Goal: Task Accomplishment & Management: Manage account settings

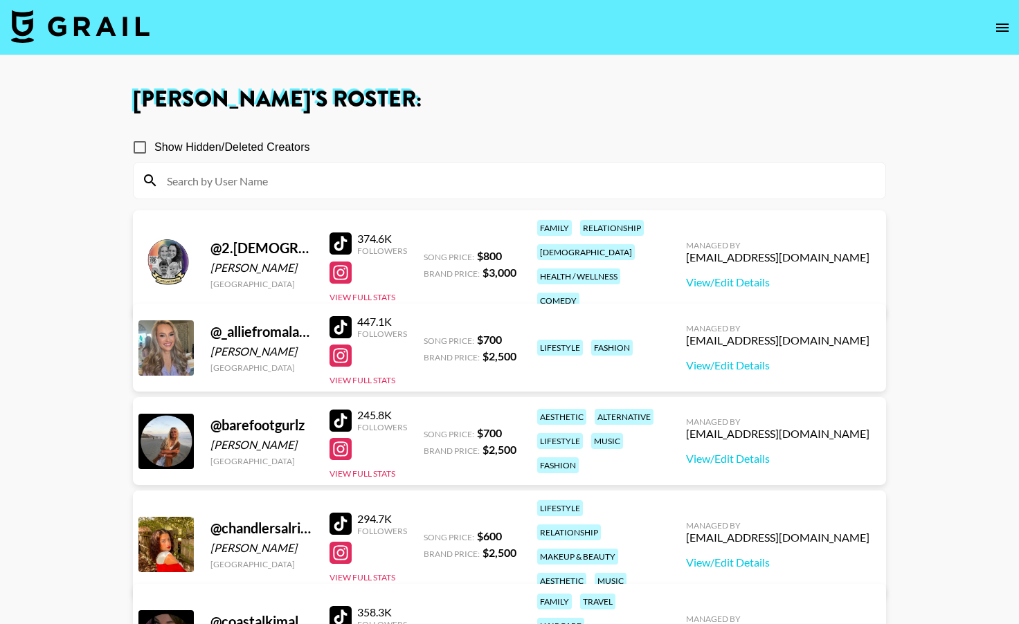
click at [997, 24] on icon "open drawer" at bounding box center [1002, 27] width 17 height 17
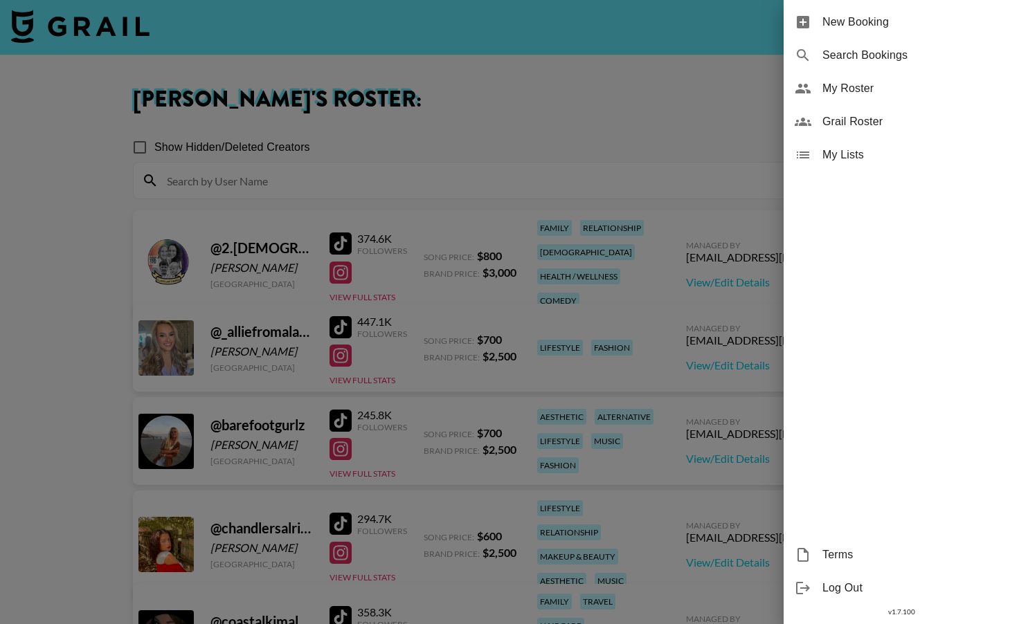
click at [233, 33] on div at bounding box center [509, 312] width 1019 height 624
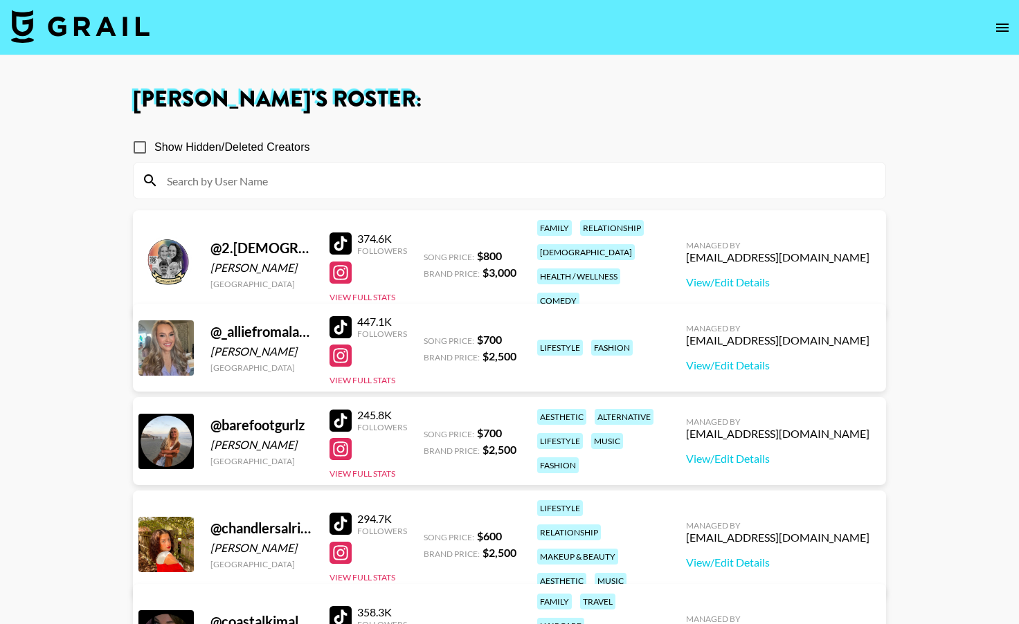
click at [104, 29] on img at bounding box center [80, 26] width 138 height 33
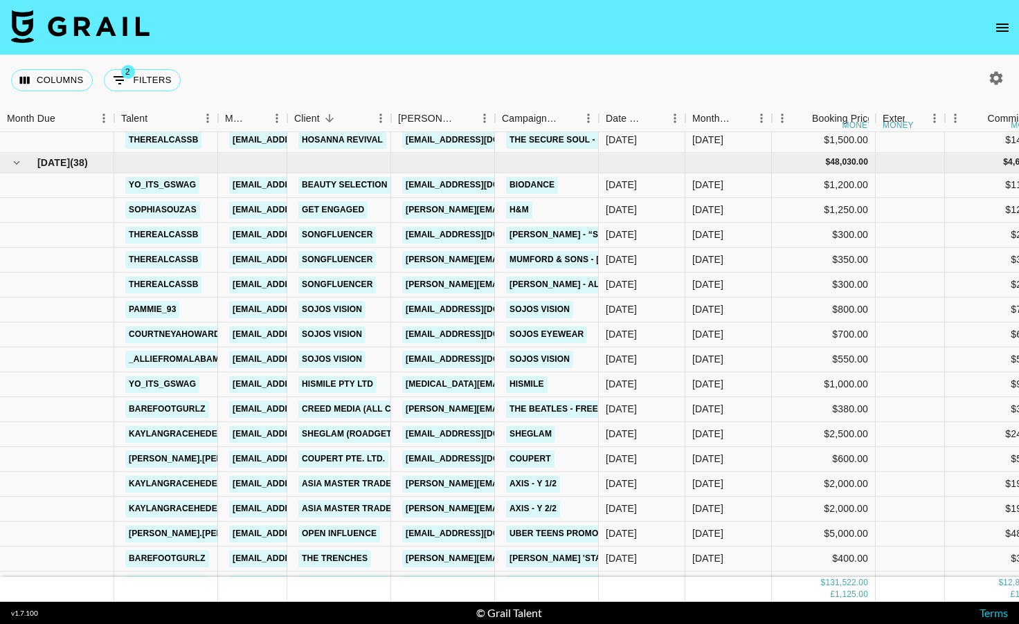
scroll to position [1590, 0]
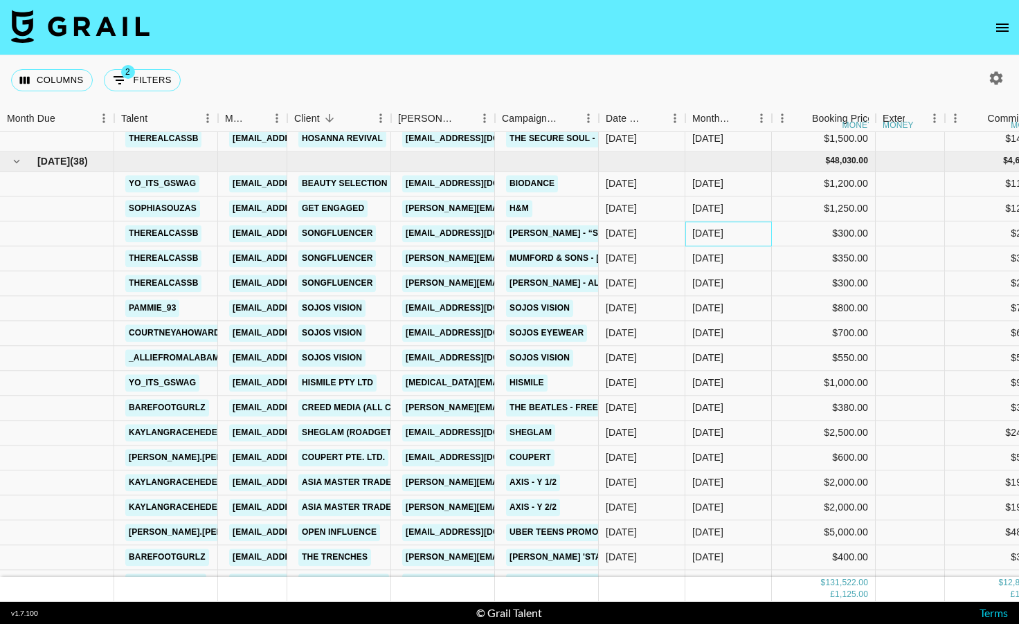
click at [741, 228] on div "[DATE]" at bounding box center [728, 233] width 87 height 25
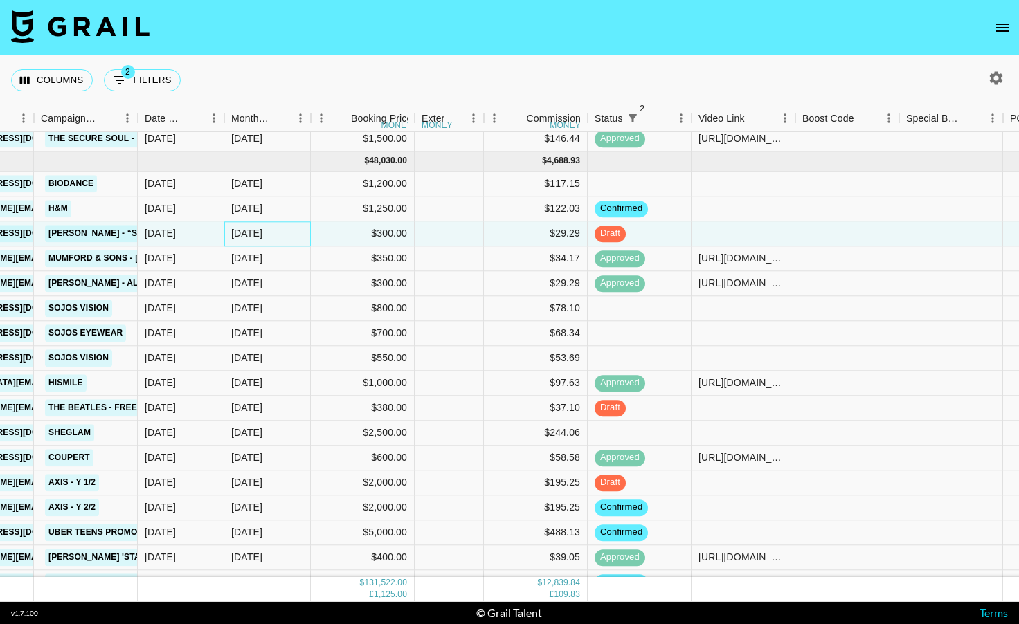
scroll to position [1590, 484]
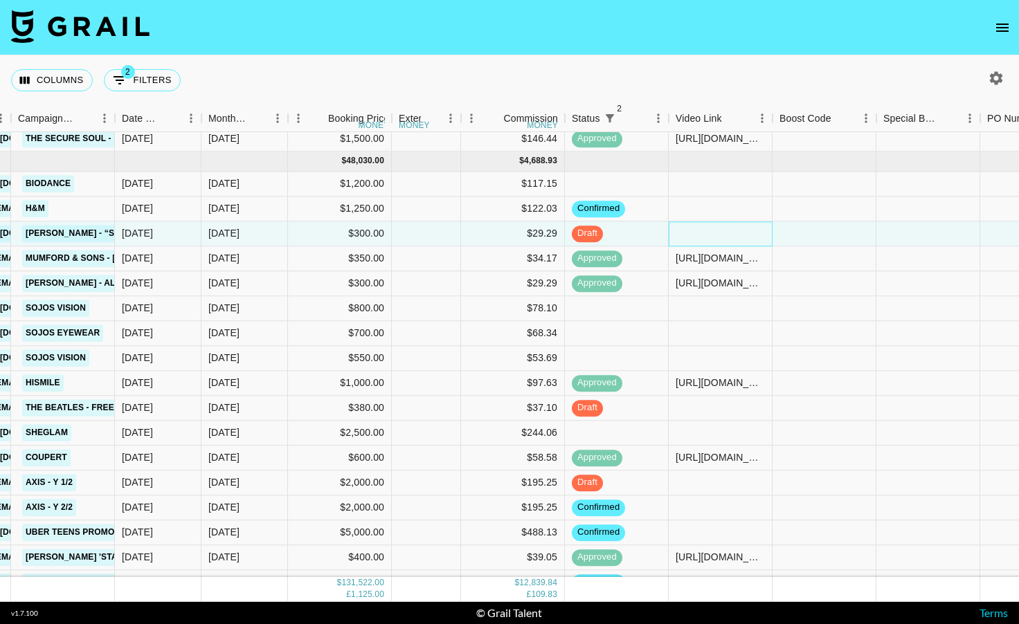
click at [705, 230] on div at bounding box center [721, 233] width 104 height 25
type input "[URL][DOMAIN_NAME]"
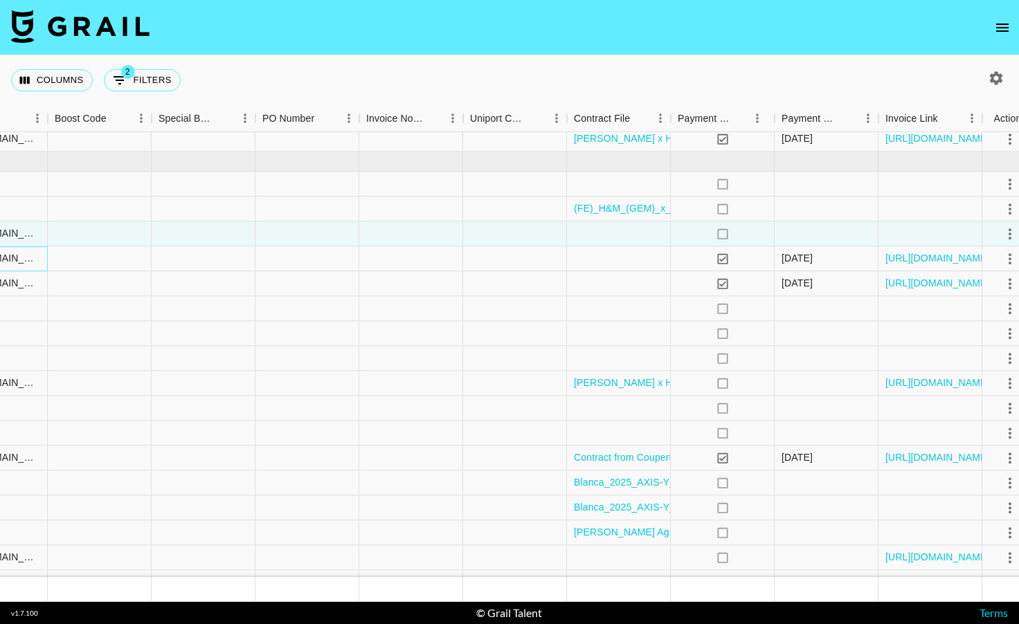
scroll to position [1590, 1227]
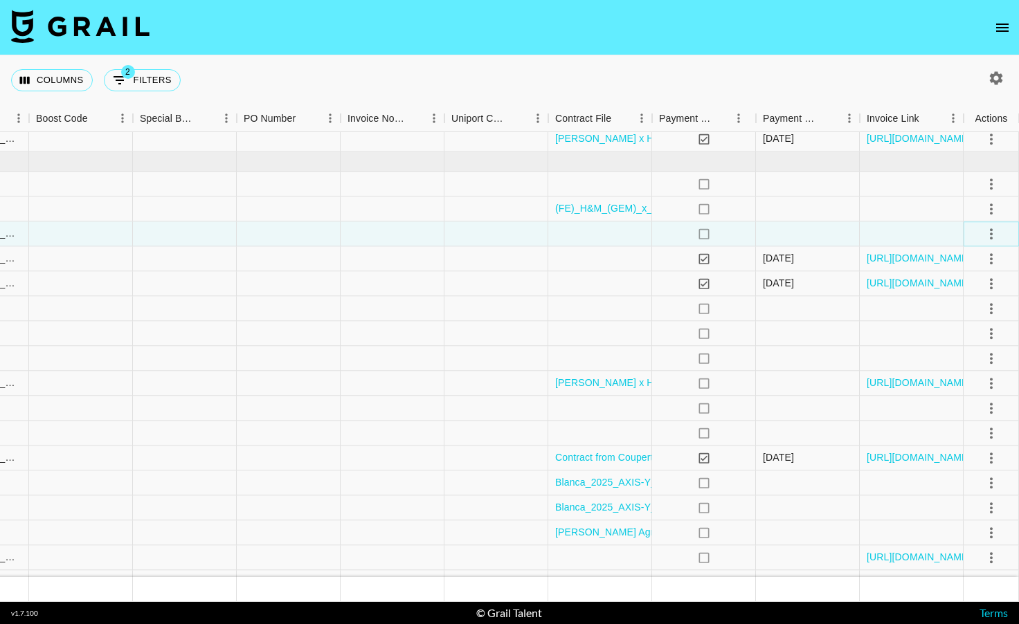
click at [991, 236] on icon "select merge strategy" at bounding box center [991, 234] width 17 height 17
click at [965, 359] on div "Approve" at bounding box center [961, 363] width 42 height 17
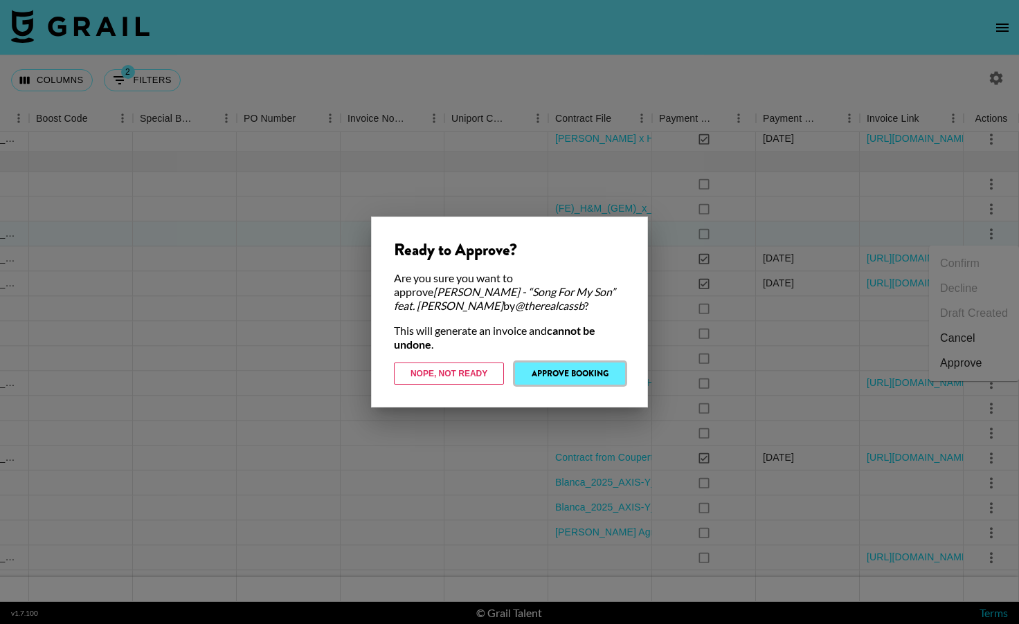
click at [561, 374] on button "Approve Booking" at bounding box center [570, 374] width 110 height 22
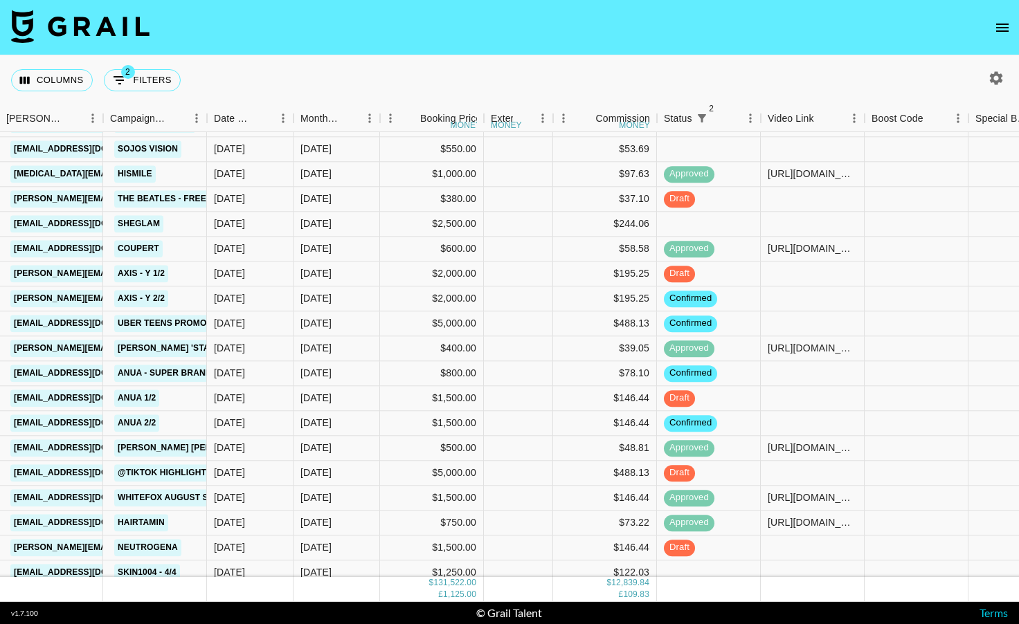
scroll to position [1802, 392]
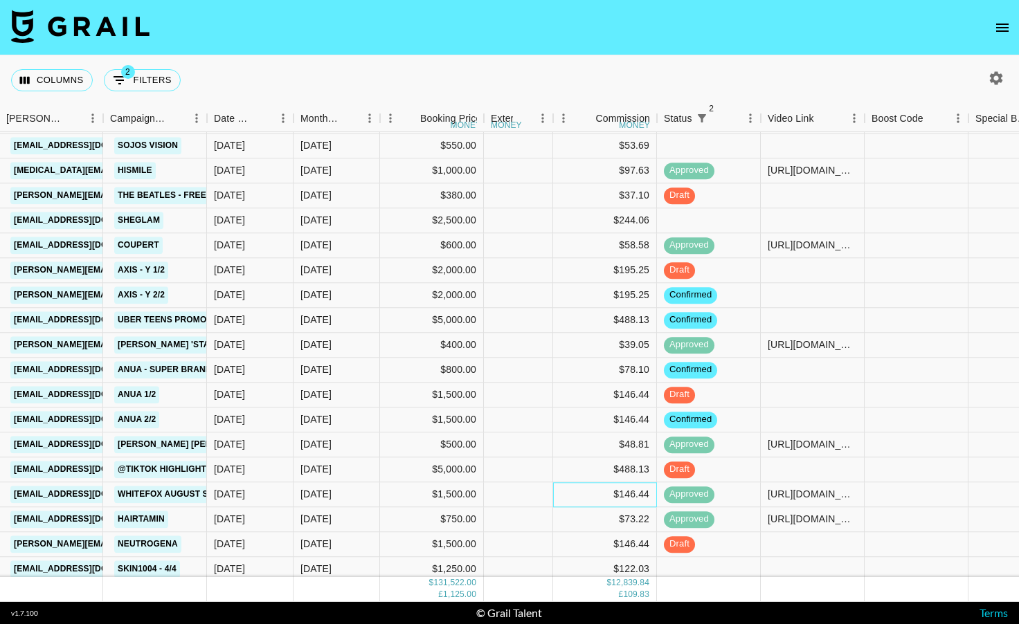
click at [577, 496] on div "$146.44" at bounding box center [605, 494] width 104 height 25
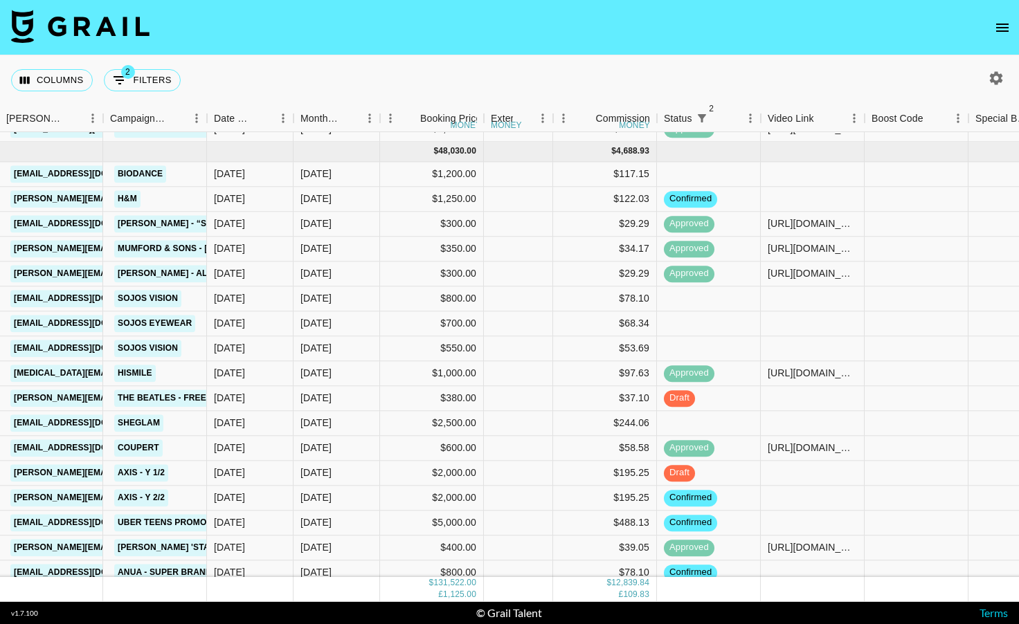
scroll to position [1574, 392]
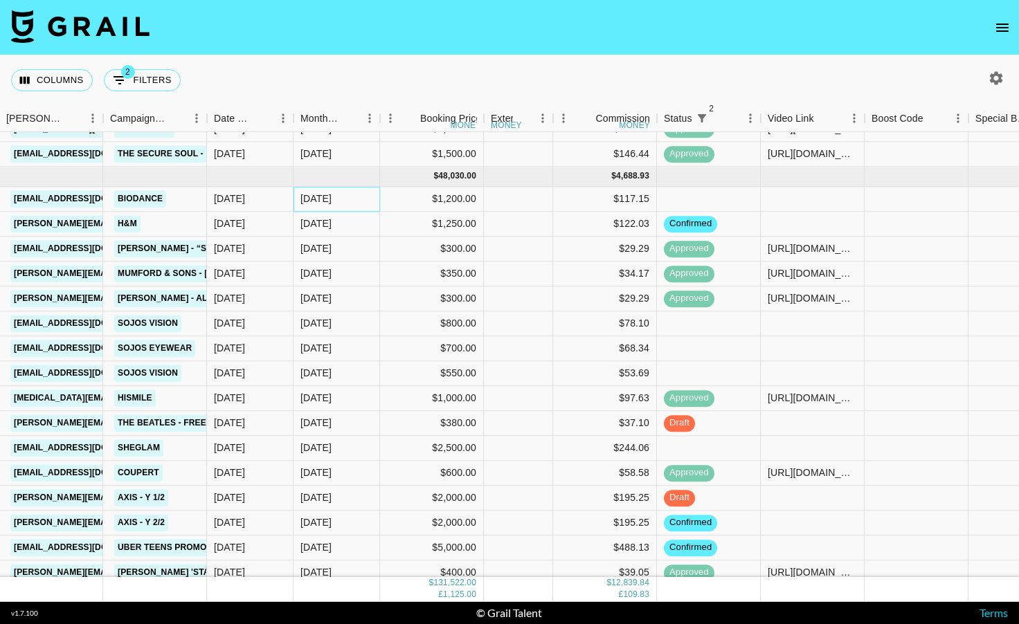
click at [334, 197] on div "[DATE]" at bounding box center [336, 199] width 87 height 25
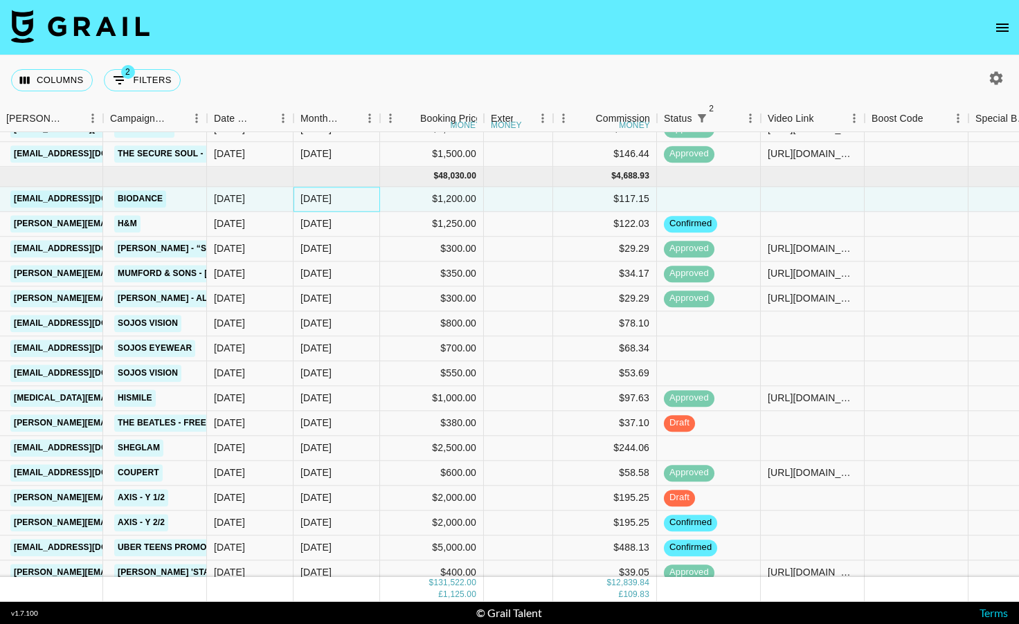
click at [334, 197] on div "[DATE]" at bounding box center [336, 199] width 87 height 25
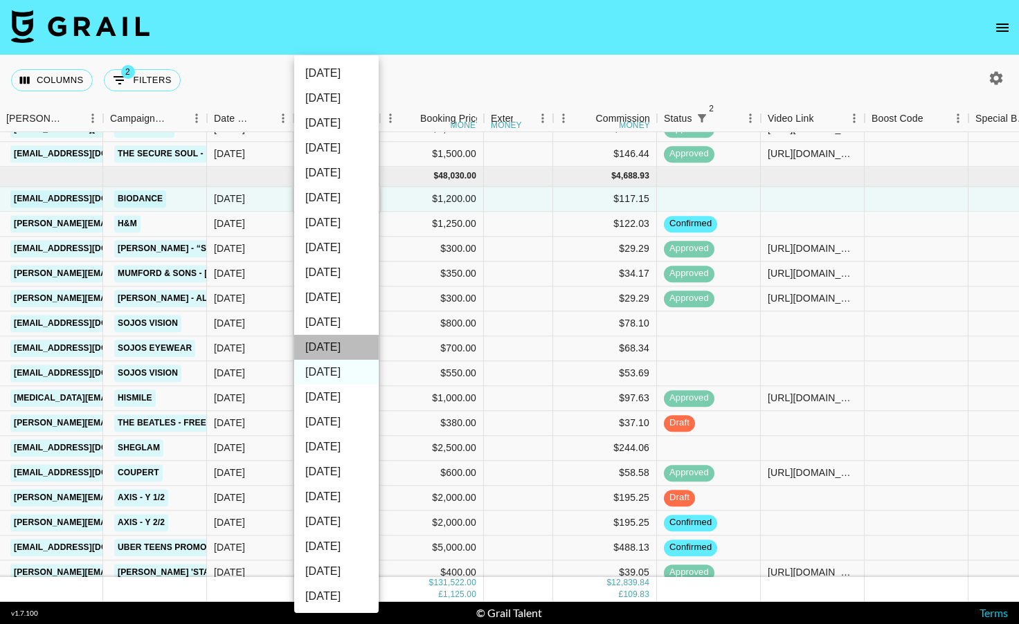
click at [338, 348] on li "[DATE]" at bounding box center [336, 347] width 84 height 25
type input "[DATE]"
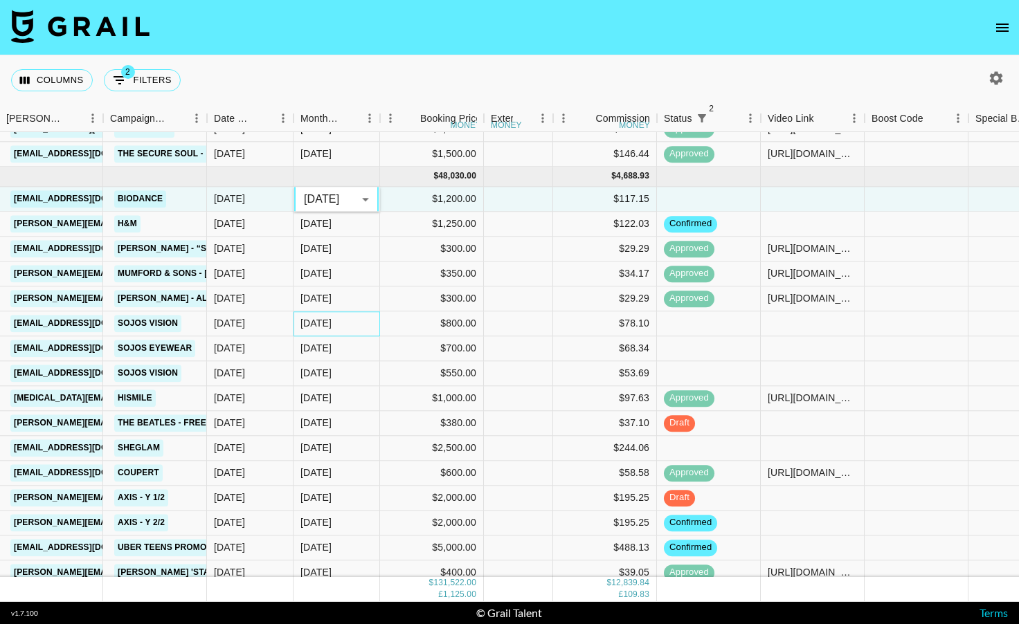
click at [373, 324] on div "[DATE]" at bounding box center [336, 323] width 87 height 25
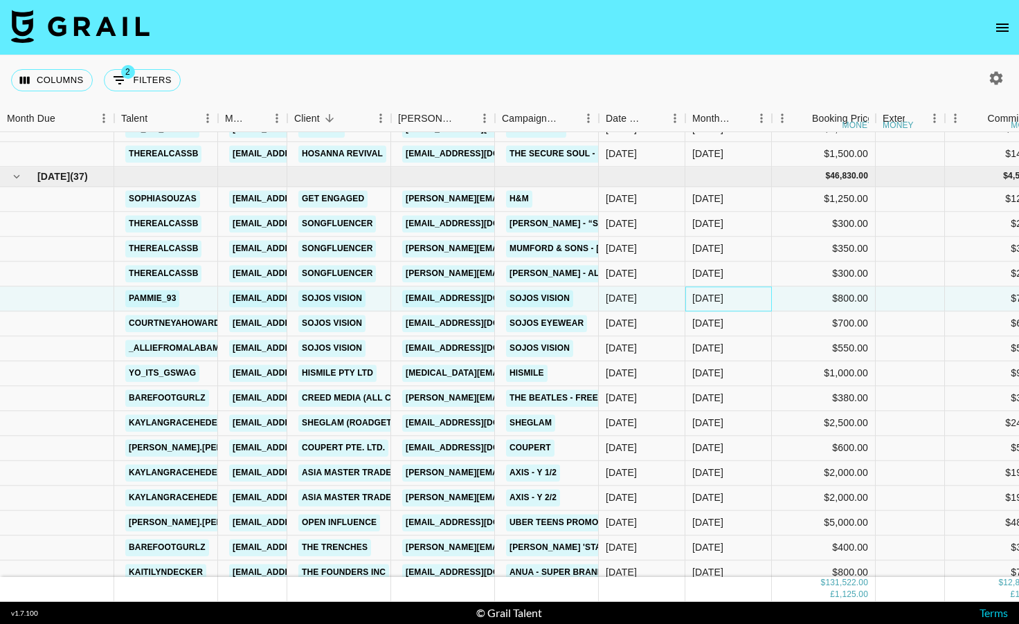
scroll to position [1586, 0]
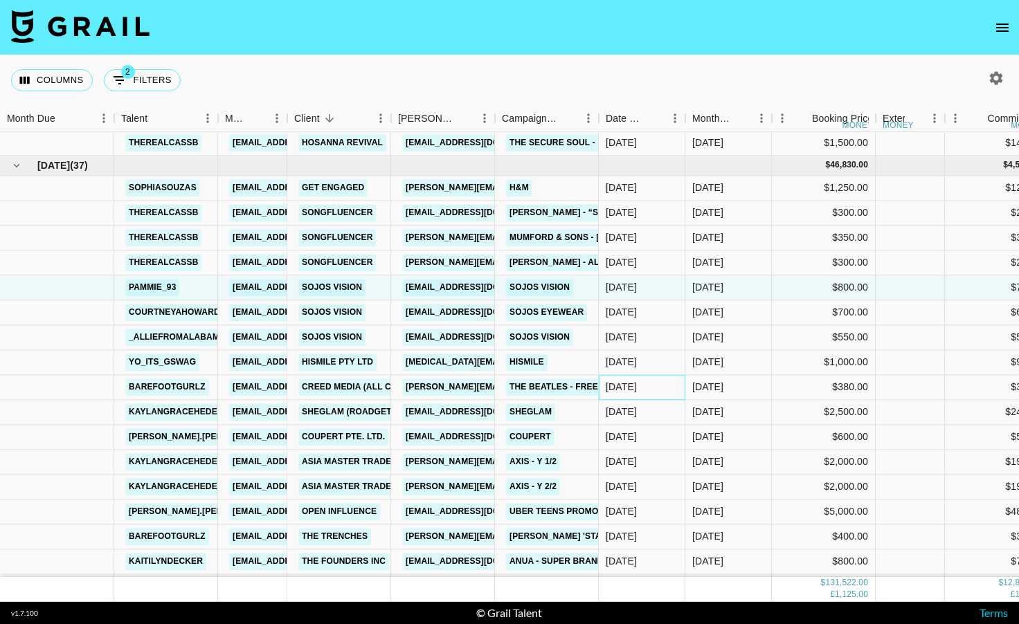
click at [672, 387] on div "[DATE]" at bounding box center [642, 387] width 87 height 25
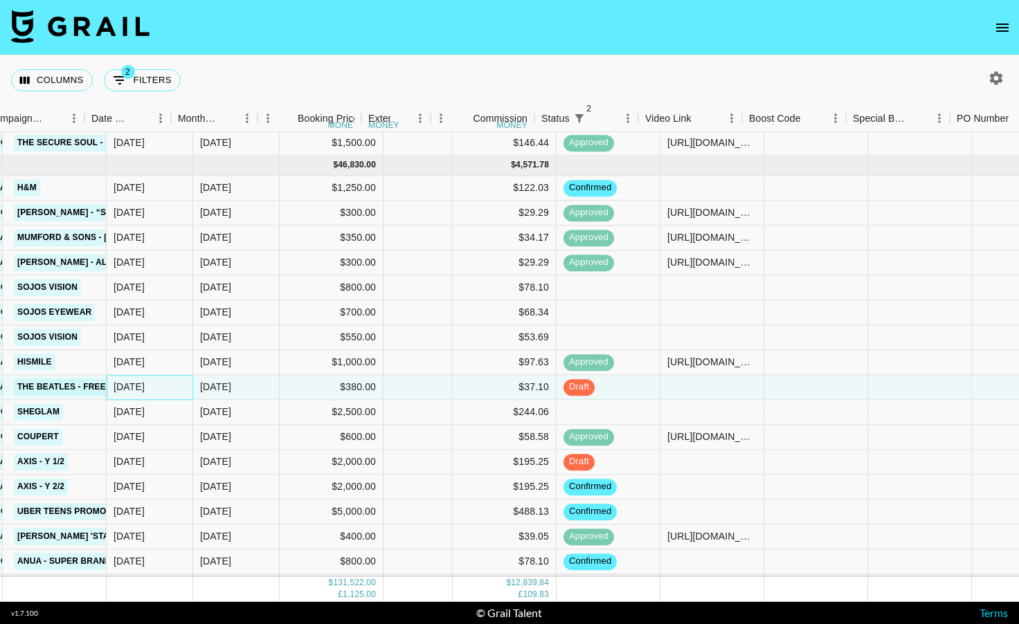
scroll to position [1586, 514]
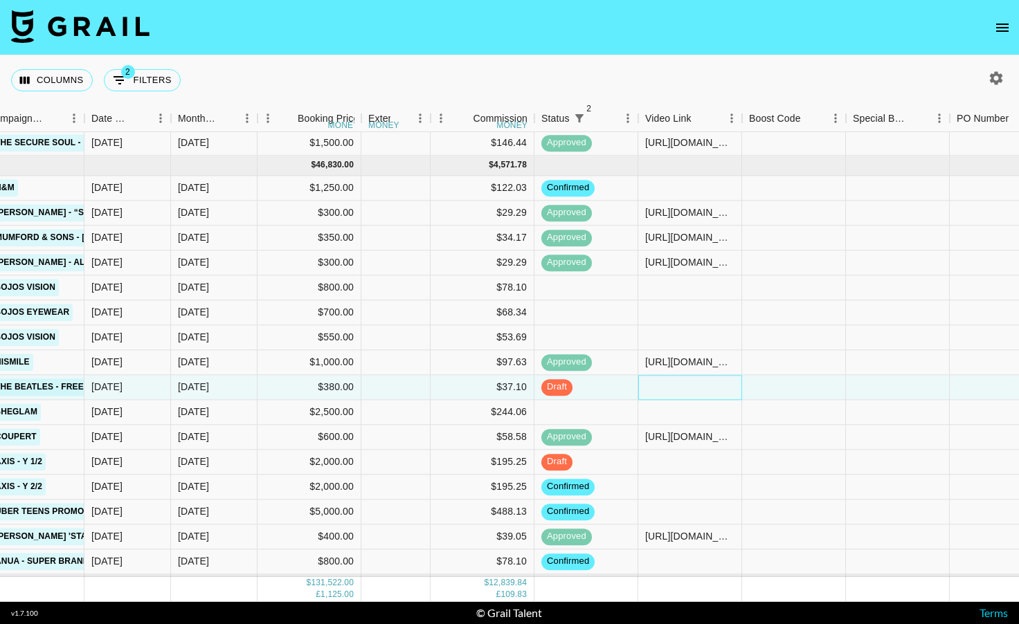
click at [672, 387] on div at bounding box center [690, 387] width 104 height 25
type input "[URL][DOMAIN_NAME]"
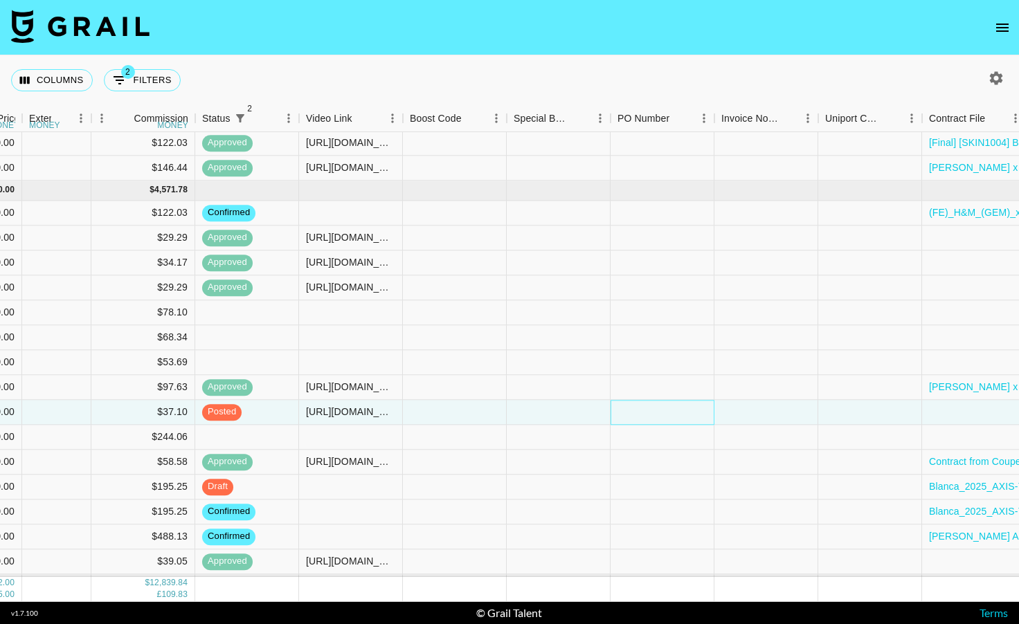
click at [711, 418] on div at bounding box center [662, 412] width 104 height 25
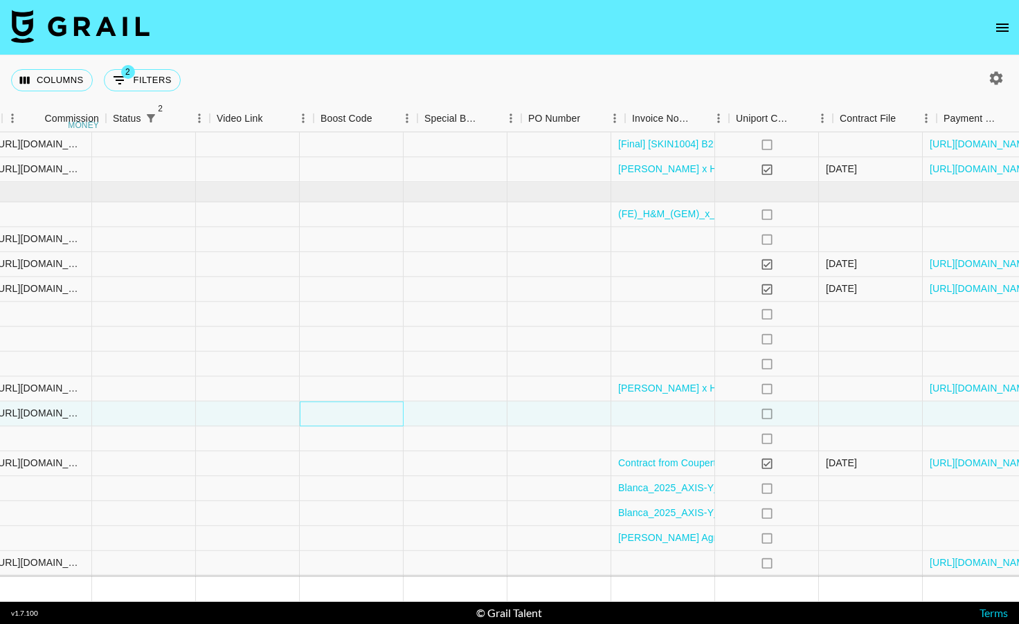
scroll to position [1559, 1227]
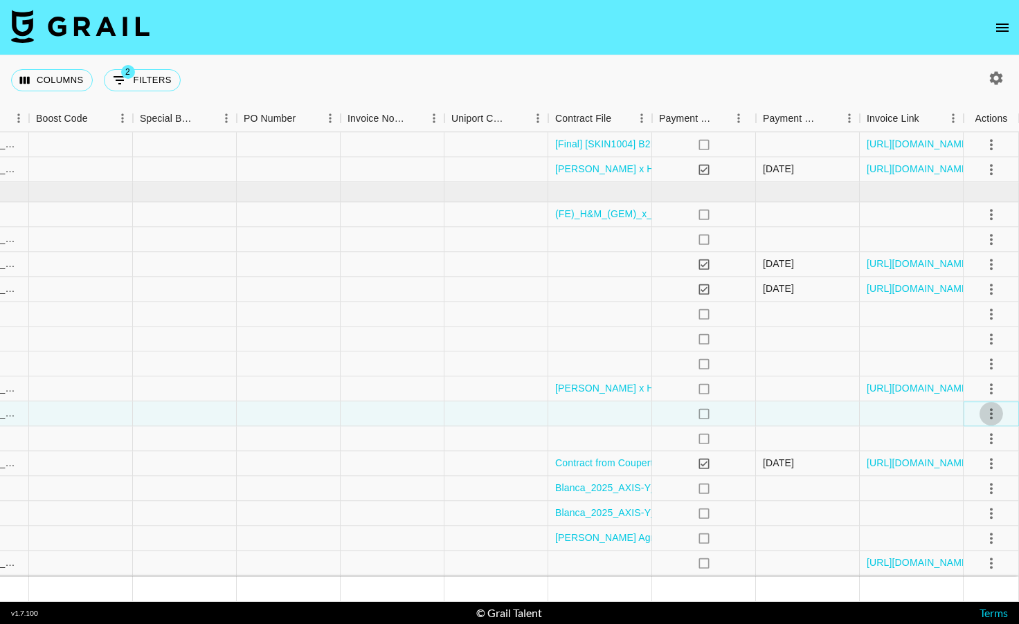
click at [994, 416] on icon "select merge strategy" at bounding box center [991, 414] width 17 height 17
click at [947, 539] on div "Approve" at bounding box center [961, 543] width 42 height 17
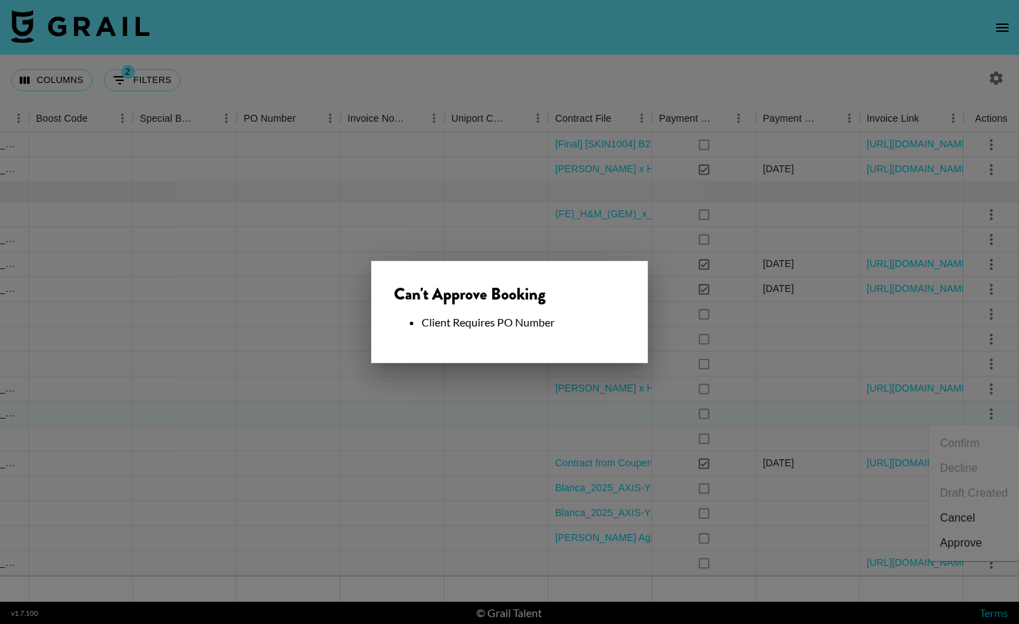
click at [666, 323] on div at bounding box center [509, 312] width 1019 height 624
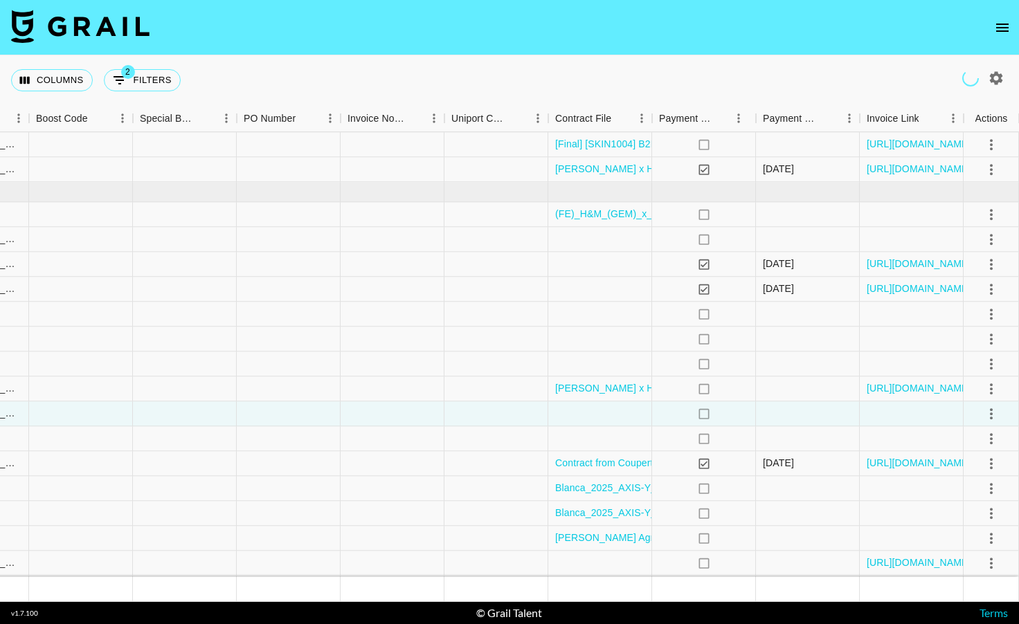
click at [1001, 21] on icon "open drawer" at bounding box center [1002, 27] width 17 height 17
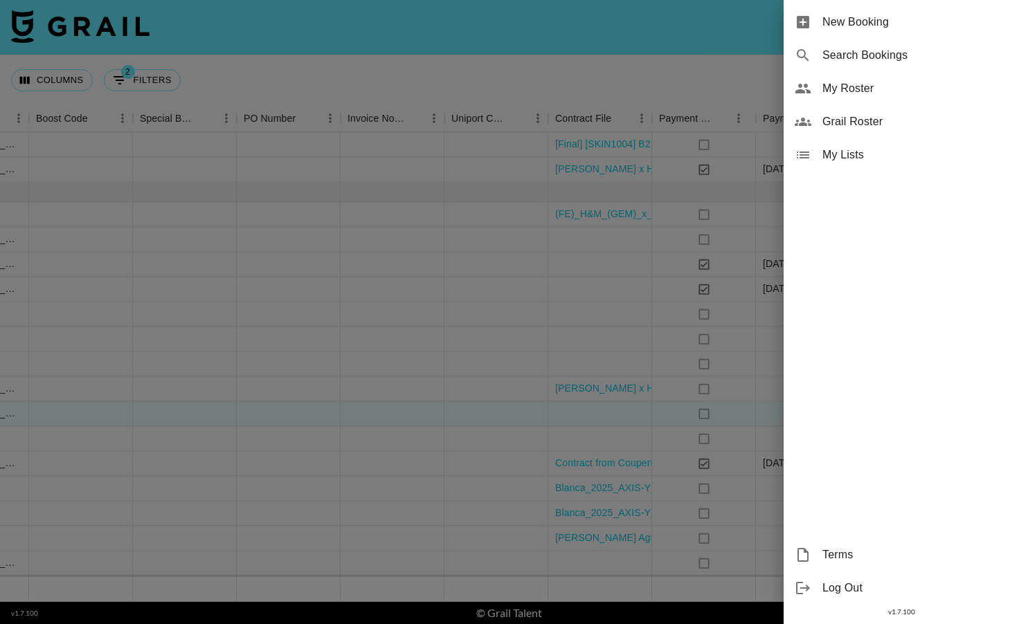
click at [843, 91] on span "My Roster" at bounding box center [914, 88] width 185 height 17
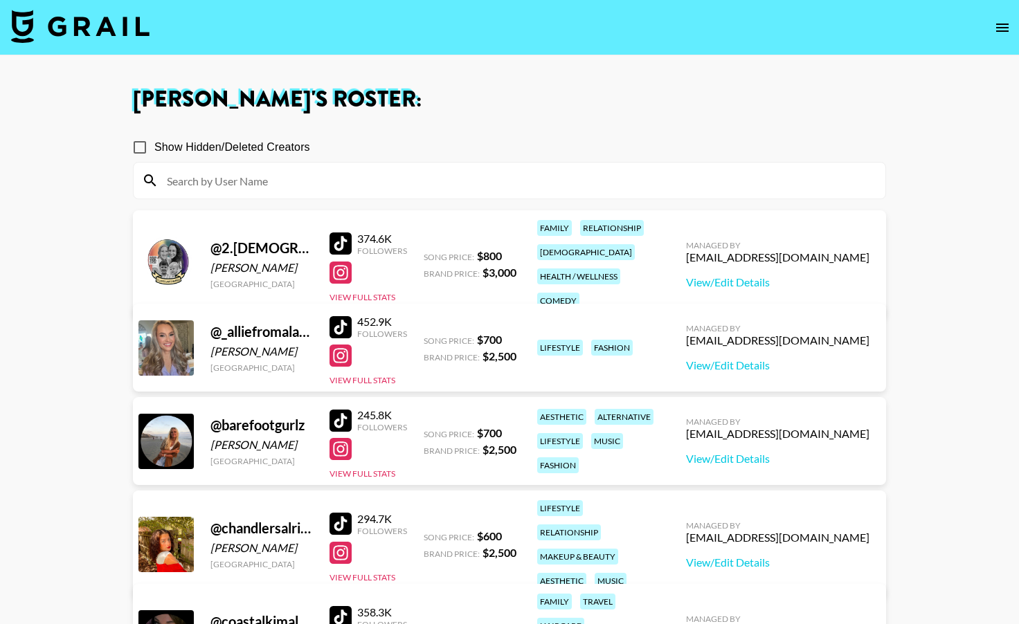
click at [287, 176] on input at bounding box center [517, 181] width 718 height 22
click at [145, 144] on input "Show Hidden/Deleted Creators" at bounding box center [139, 147] width 29 height 29
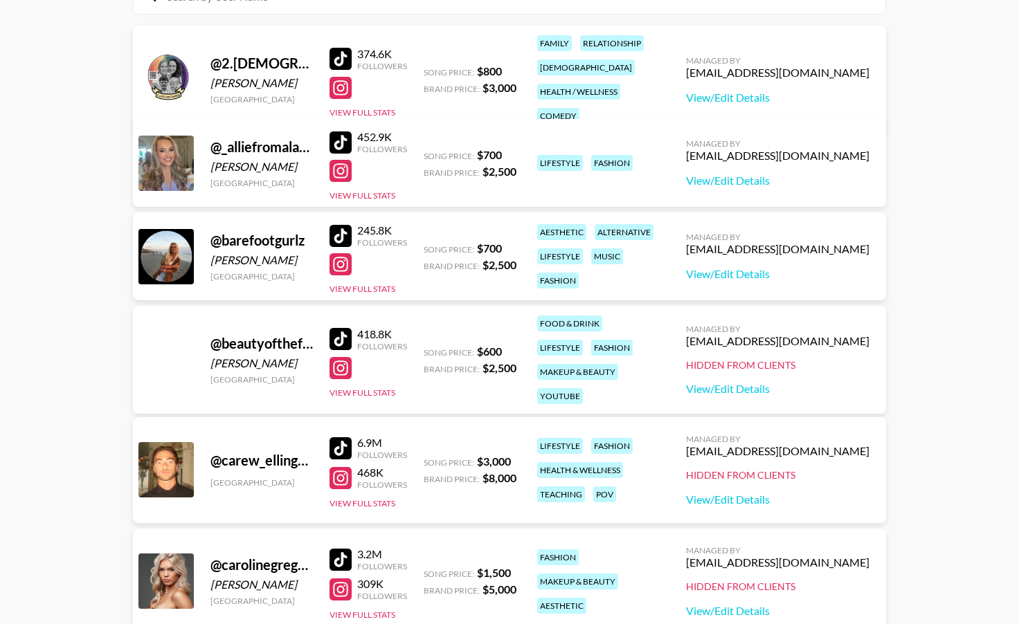
scroll to position [185, 0]
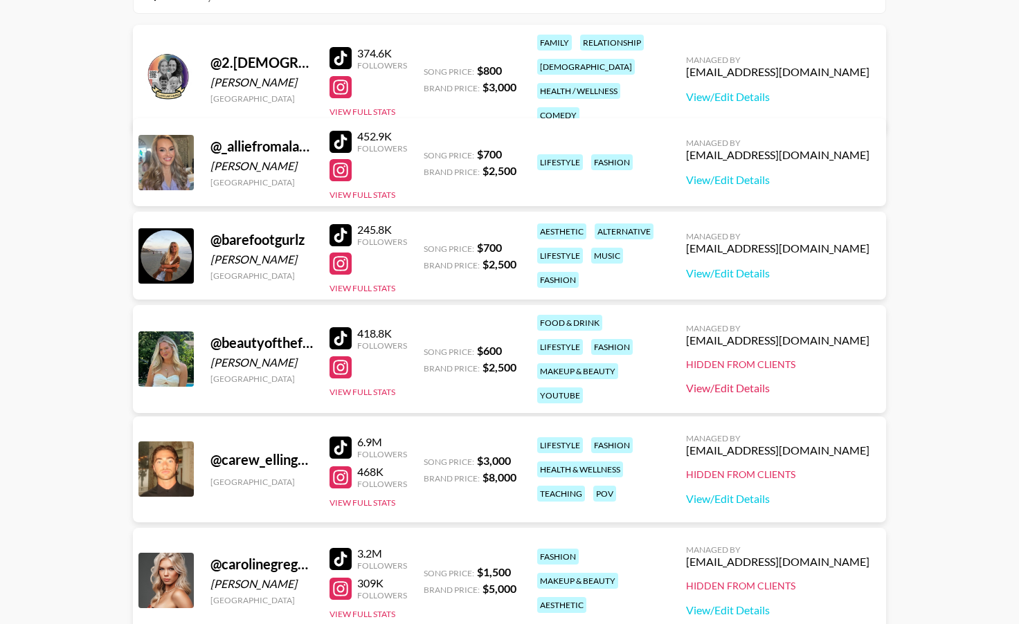
click at [798, 388] on link "View/Edit Details" at bounding box center [777, 388] width 183 height 14
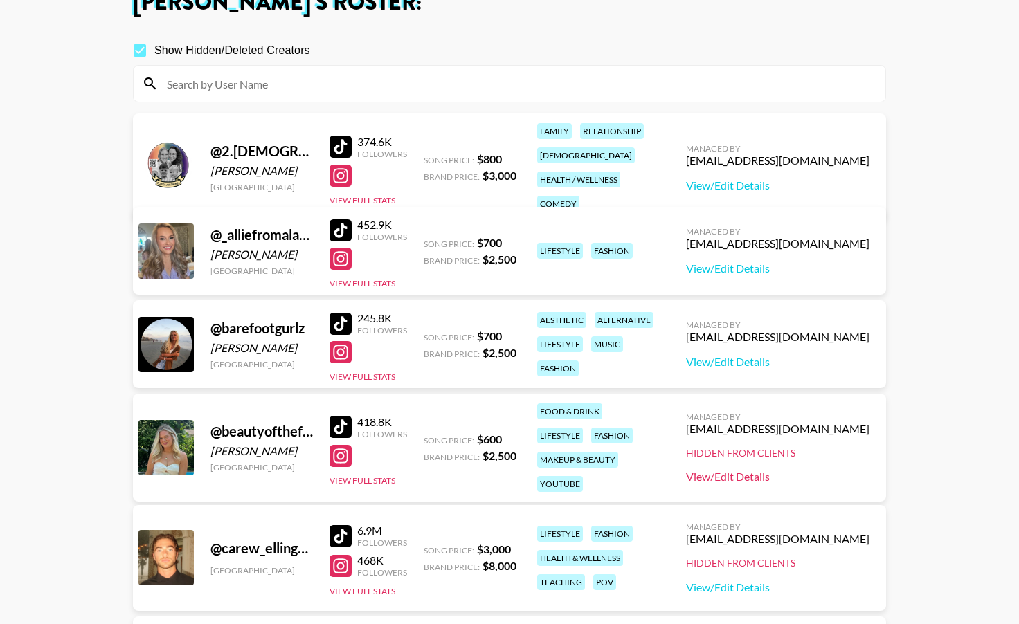
scroll to position [0, 0]
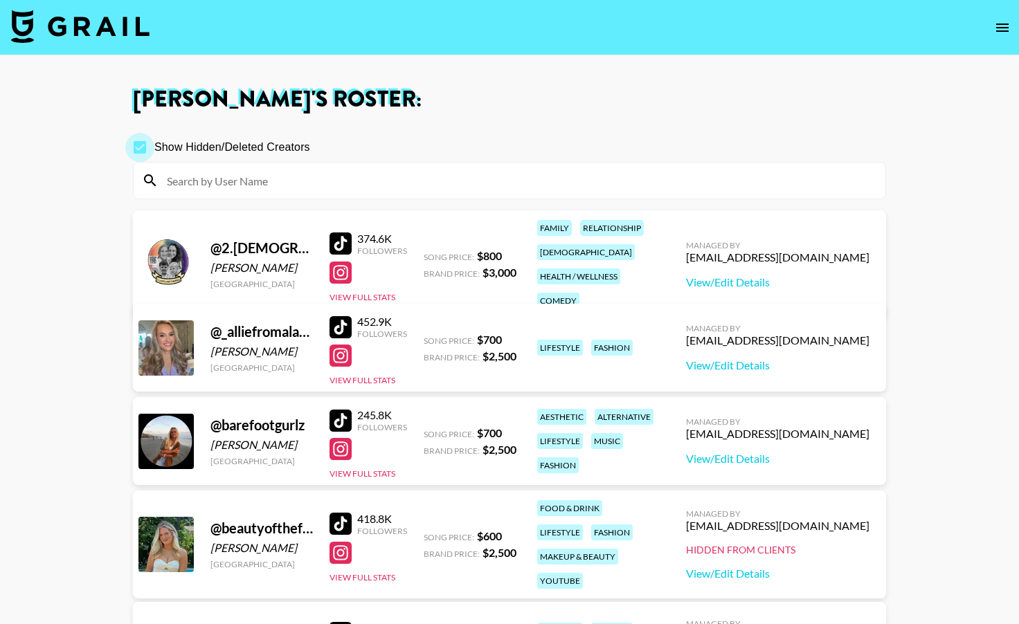
click at [140, 148] on input "Show Hidden/Deleted Creators" at bounding box center [139, 147] width 29 height 29
checkbox input "false"
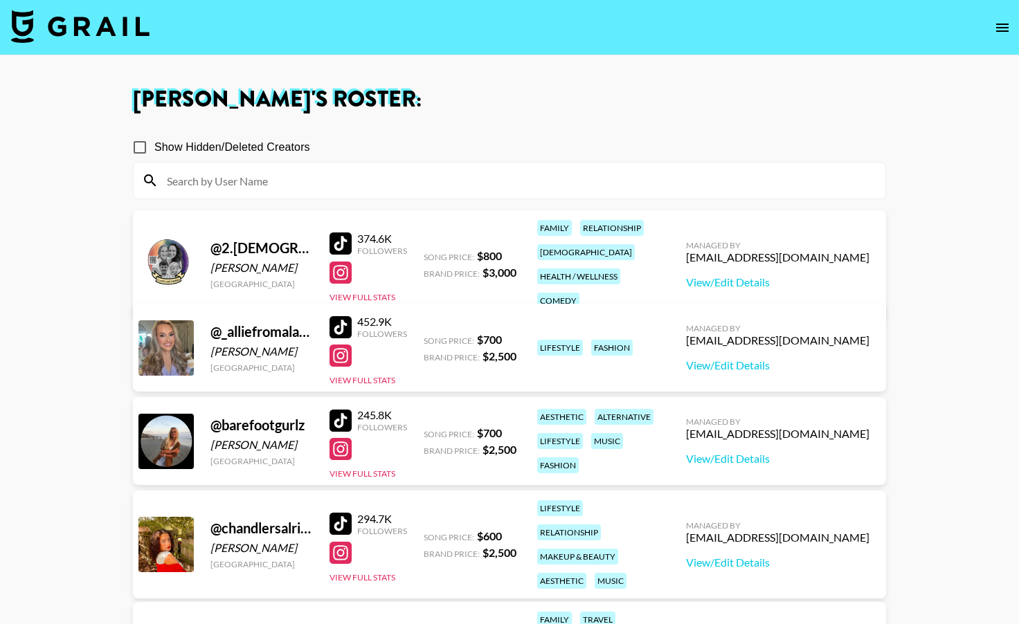
click at [94, 26] on img at bounding box center [80, 26] width 138 height 33
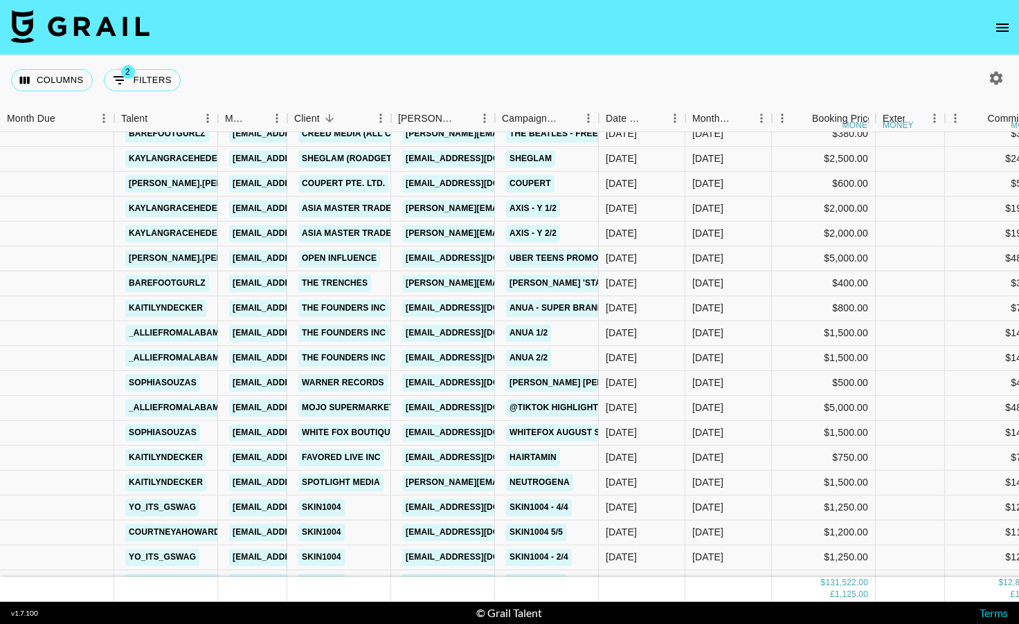
scroll to position [1842, 0]
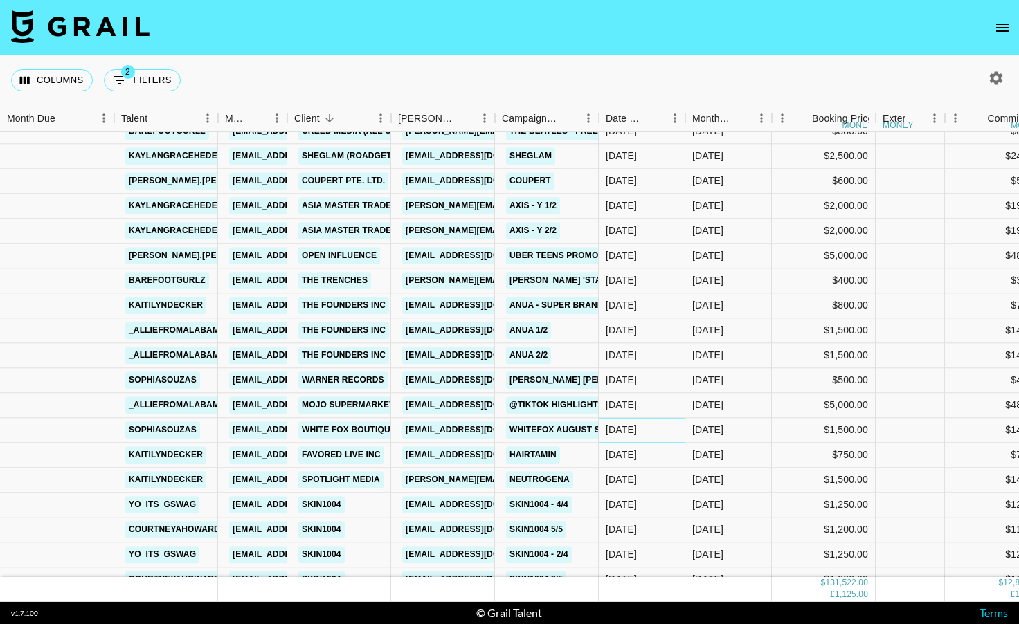
click at [660, 438] on div "[DATE]" at bounding box center [642, 430] width 87 height 25
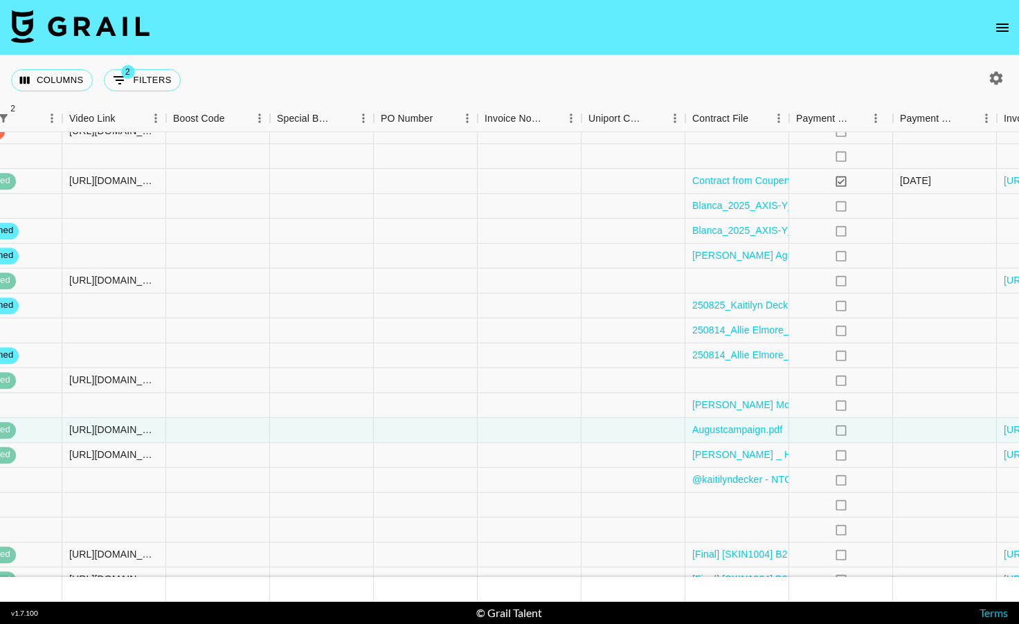
scroll to position [1842, 1227]
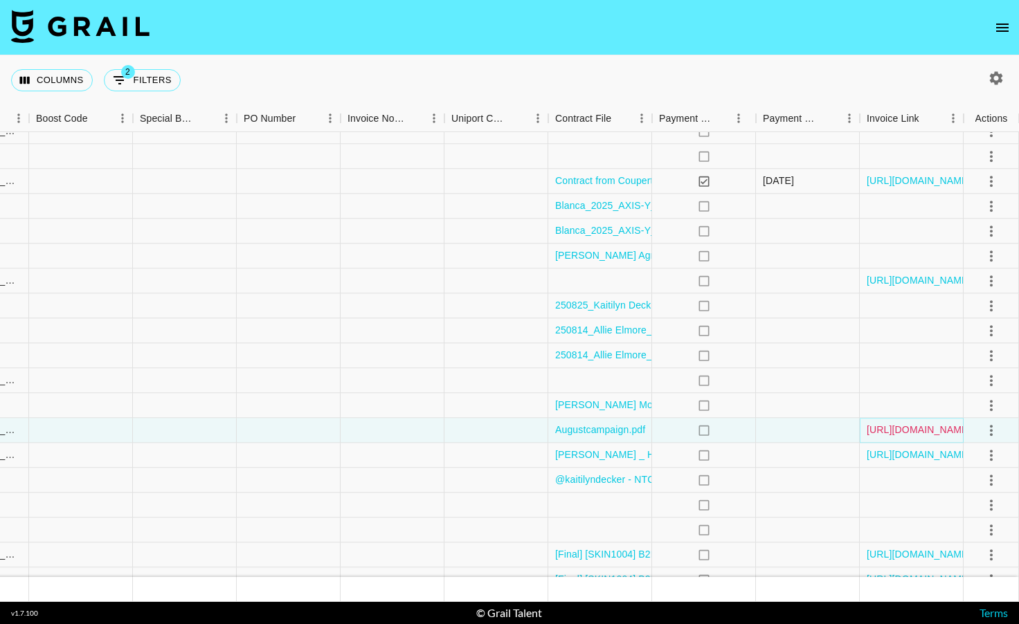
click at [937, 428] on link "[URL][DOMAIN_NAME]" at bounding box center [918, 431] width 105 height 14
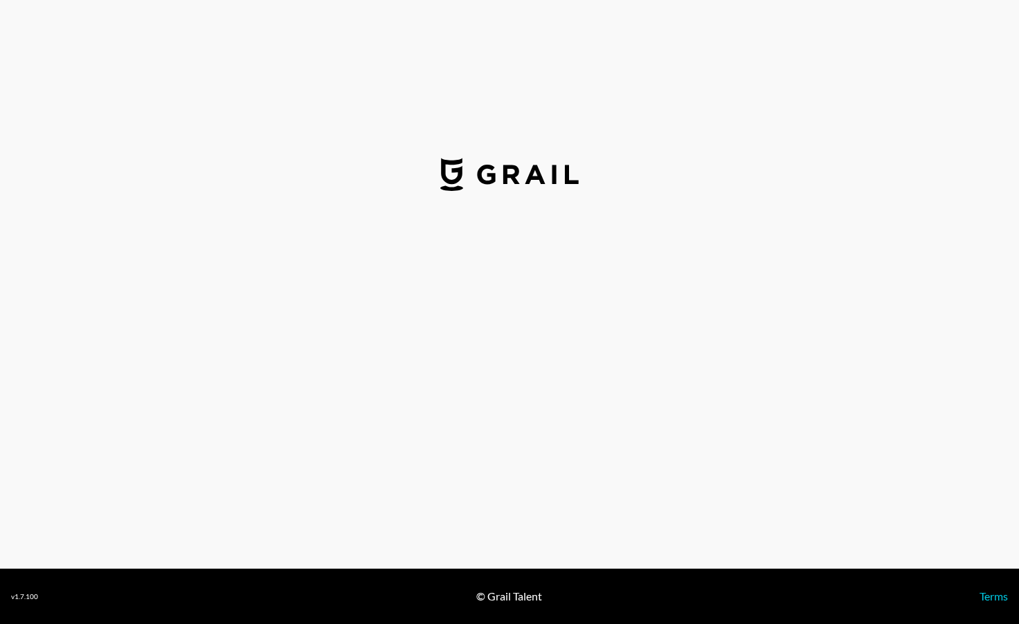
select select "USD"
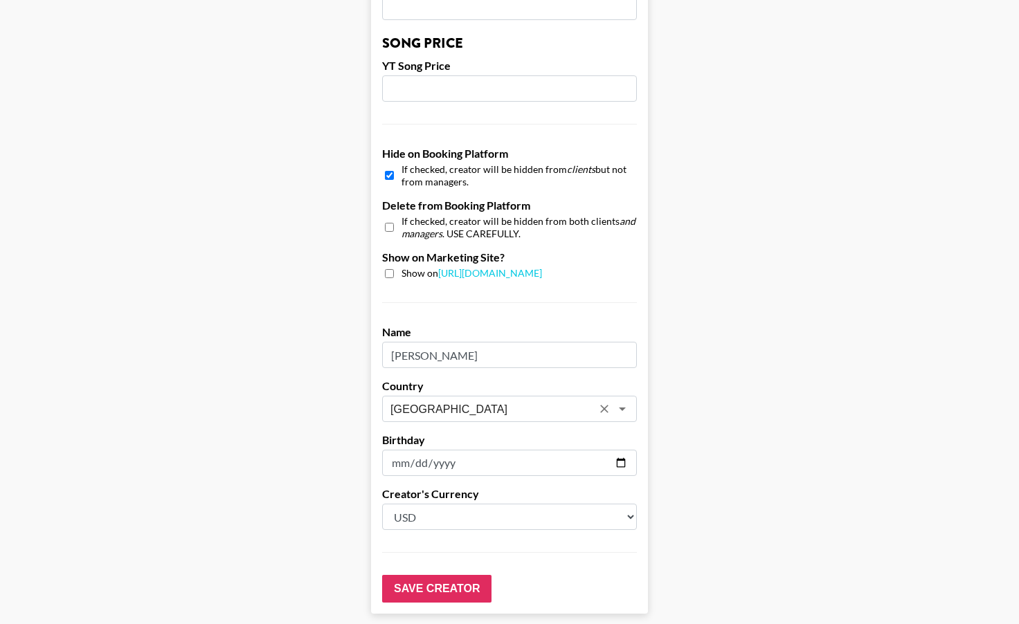
scroll to position [1184, 0]
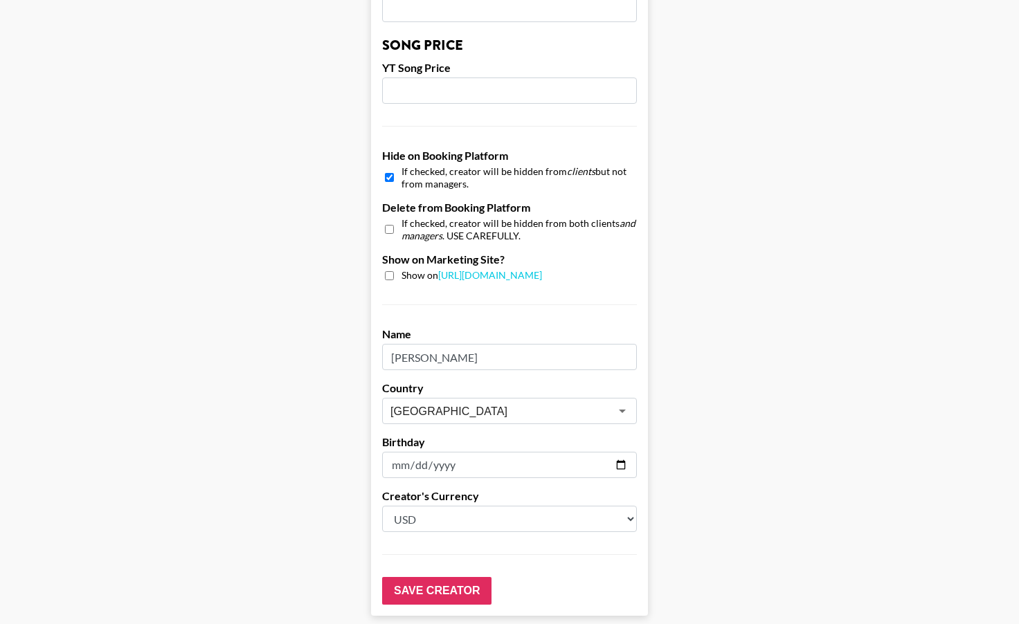
click at [386, 221] on input "checkbox" at bounding box center [389, 229] width 9 height 20
checkbox input "true"
click at [428, 591] on input "Save Creator" at bounding box center [436, 591] width 109 height 28
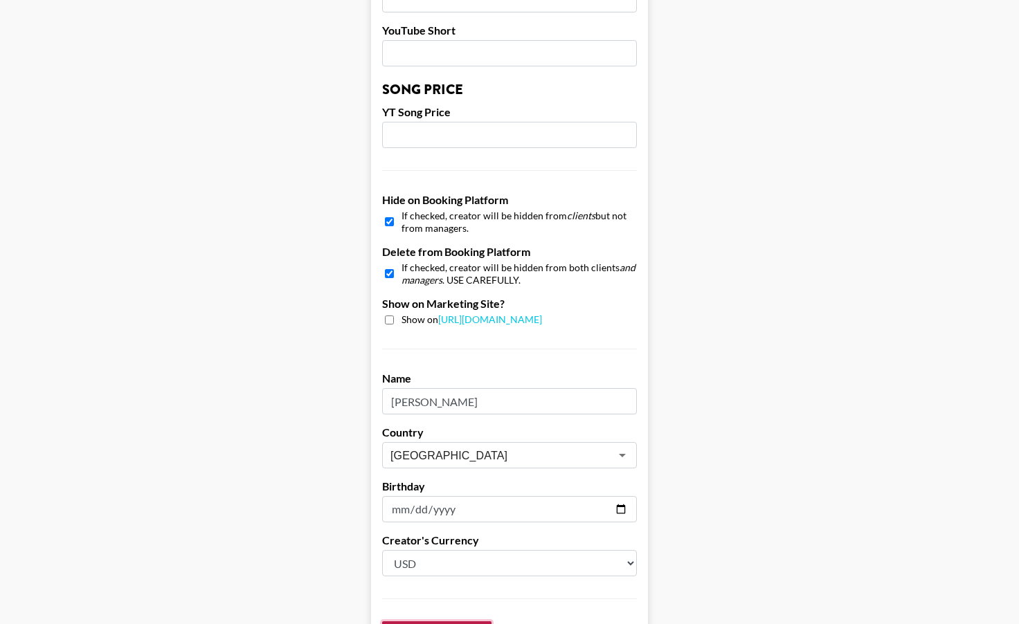
scroll to position [1228, 0]
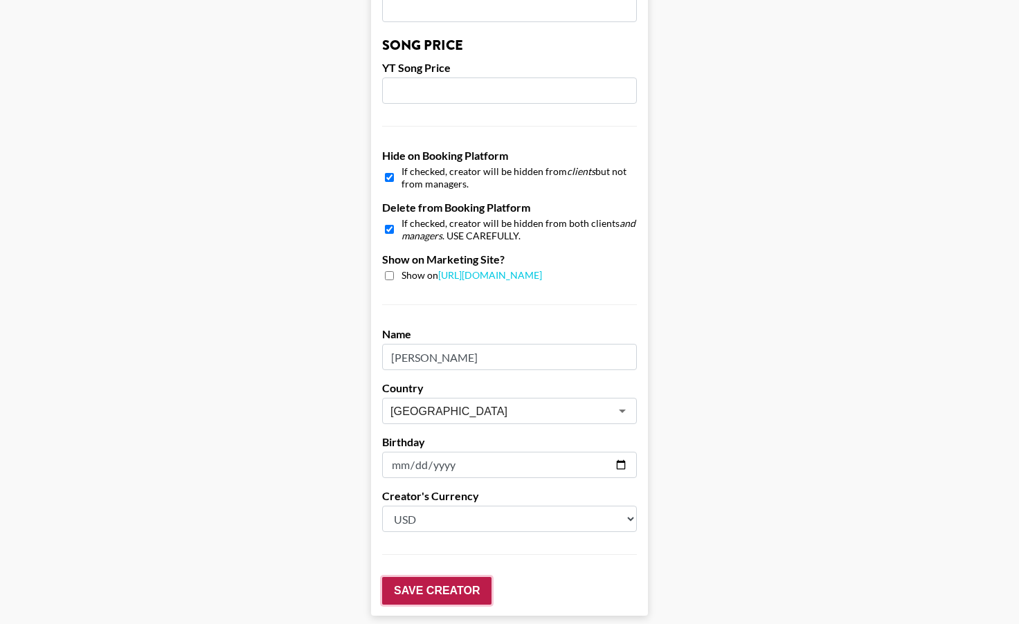
click at [442, 591] on input "Save Creator" at bounding box center [436, 591] width 109 height 28
